Goal: Task Accomplishment & Management: Manage account settings

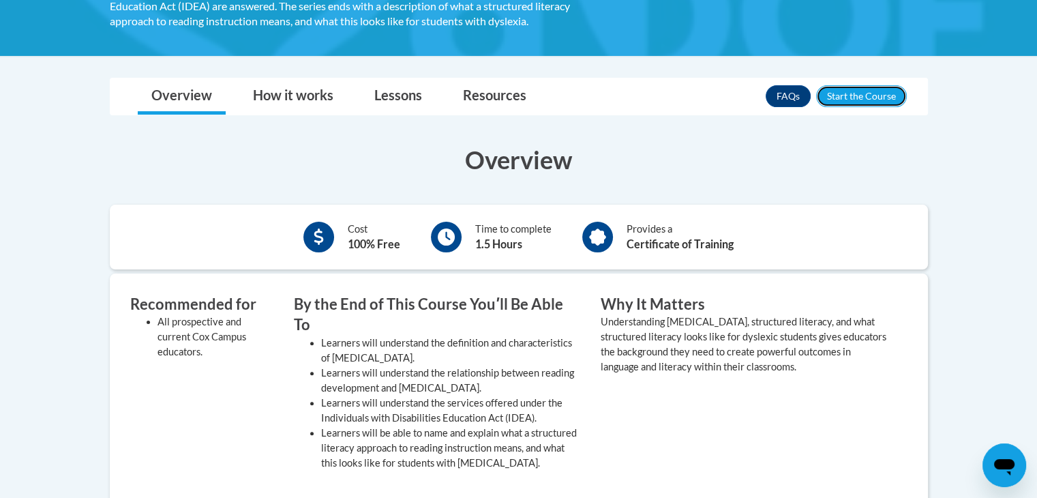
click at [848, 97] on button "Enroll" at bounding box center [861, 96] width 91 height 22
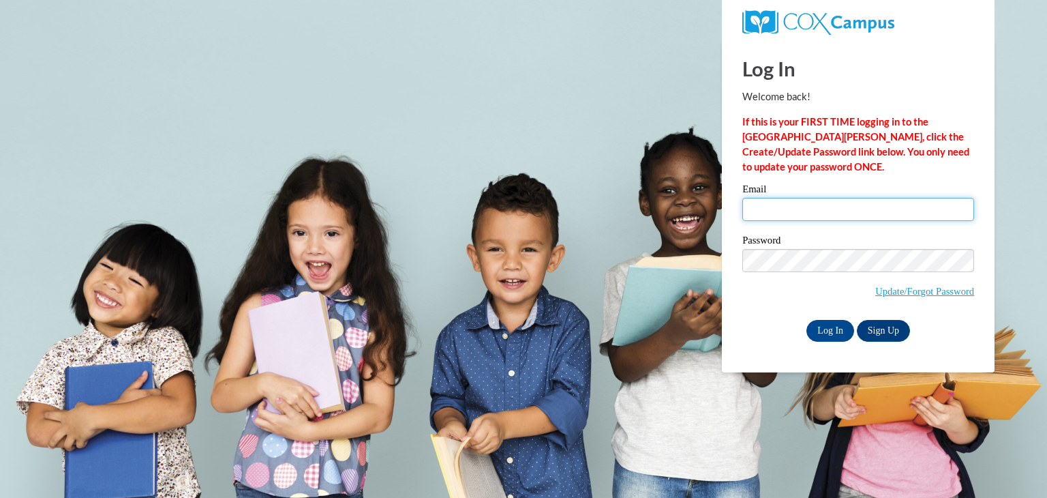
click at [800, 211] on input "Email" at bounding box center [858, 209] width 232 height 23
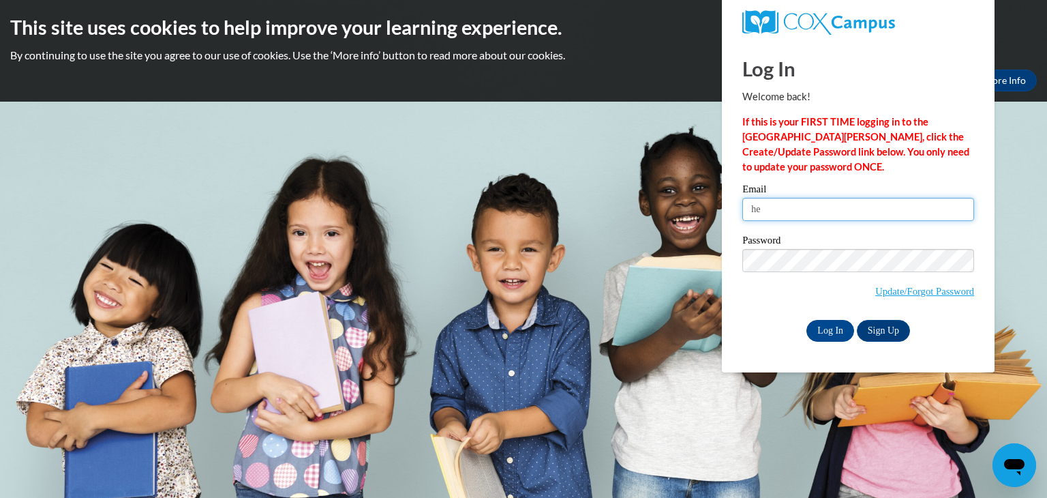
type input "h"
type input "[EMAIL_ADDRESS][DOMAIN_NAME]"
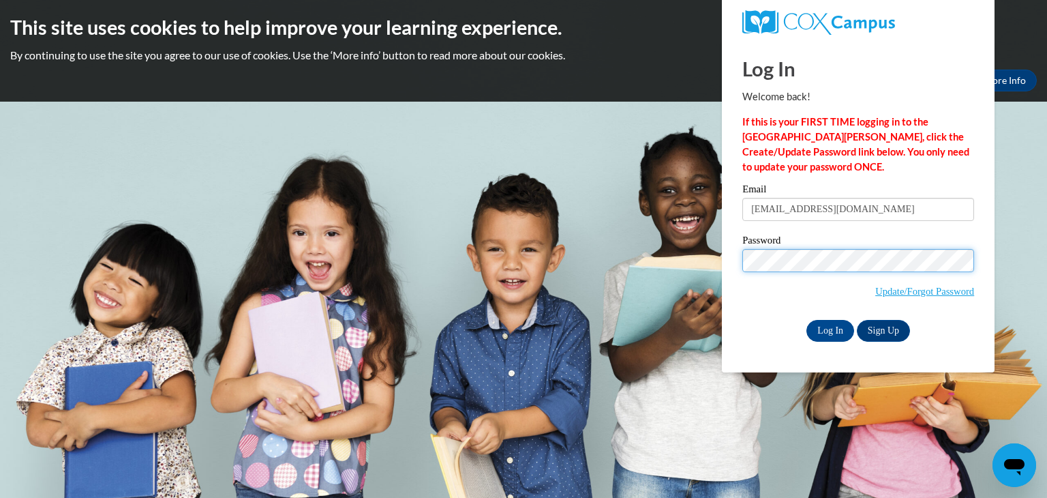
click at [806, 320] on input "Log In" at bounding box center [830, 331] width 48 height 22
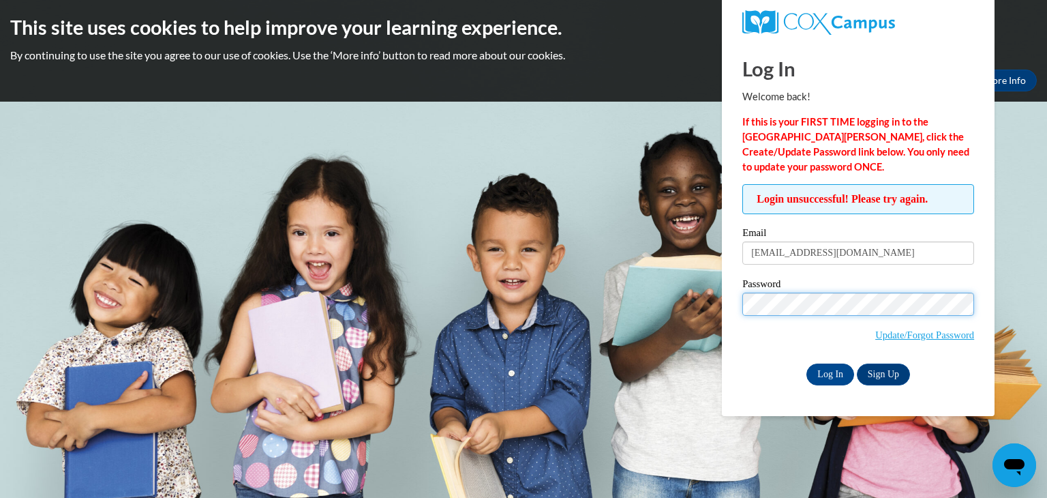
click at [806, 363] on input "Log In" at bounding box center [830, 374] width 48 height 22
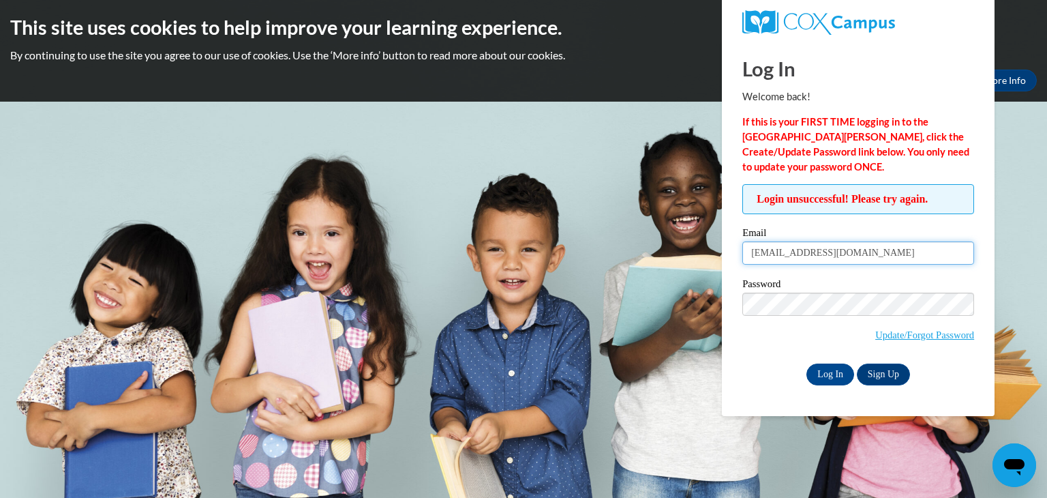
click at [845, 253] on input "[EMAIL_ADDRESS][DOMAIN_NAME]" at bounding box center [858, 252] width 232 height 23
click at [830, 286] on label "Password" at bounding box center [858, 286] width 232 height 14
